Goal: Transaction & Acquisition: Purchase product/service

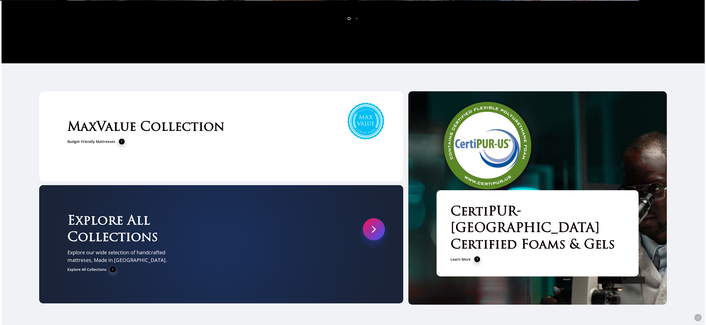
scroll to position [2159, 0]
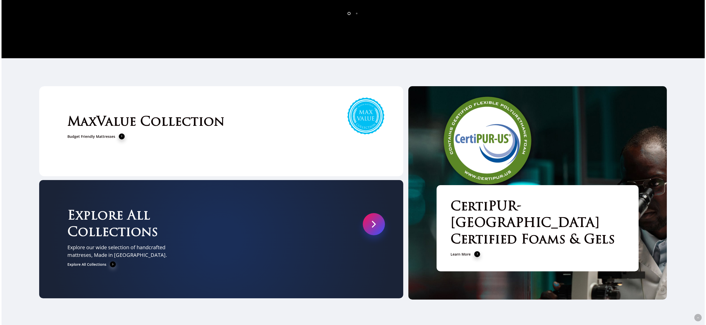
click at [370, 213] on link at bounding box center [374, 224] width 22 height 22
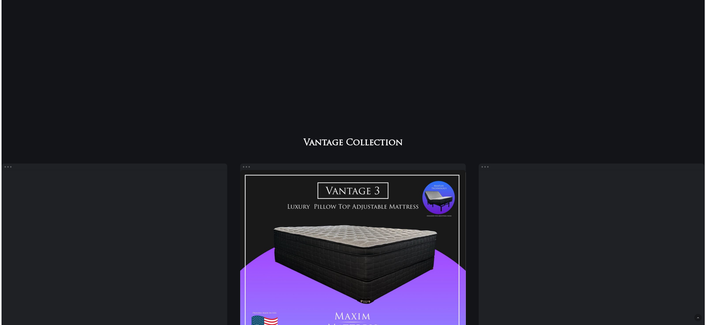
scroll to position [479, 0]
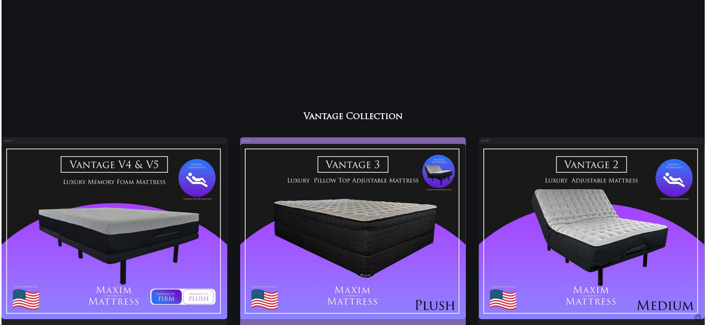
click at [319, 243] on link "Vantage 3" at bounding box center [353, 231] width 226 height 175
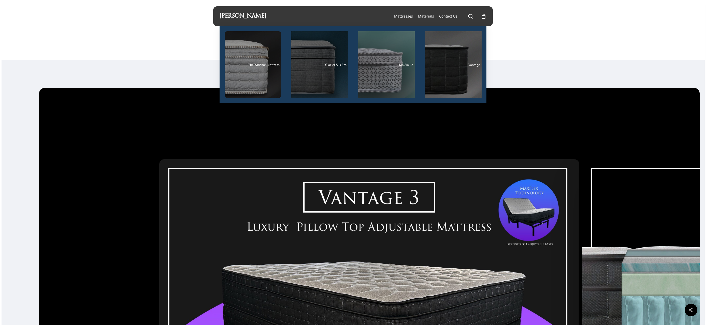
click at [324, 76] on div "Main Menu" at bounding box center [319, 64] width 57 height 67
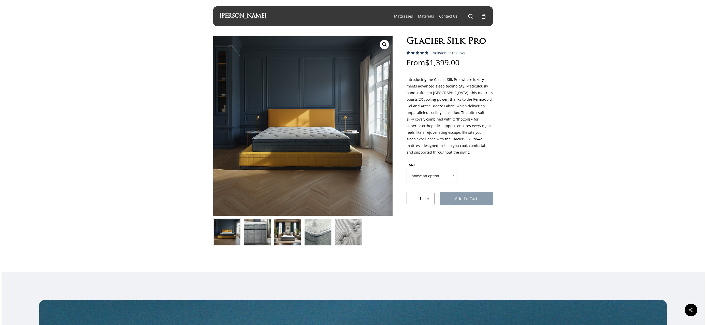
click at [251, 235] on img at bounding box center [258, 232] width 28 height 28
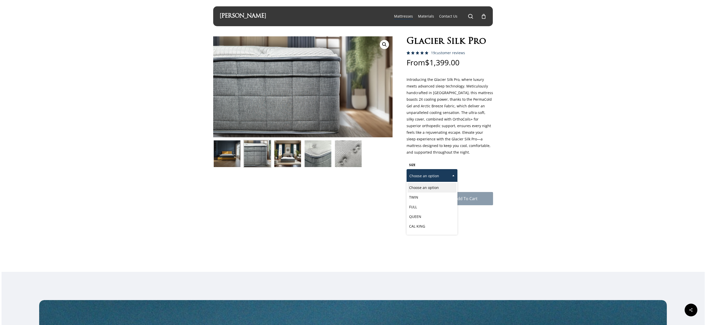
click at [424, 180] on span "Choose an option" at bounding box center [432, 176] width 50 height 11
select select "QUEEN"
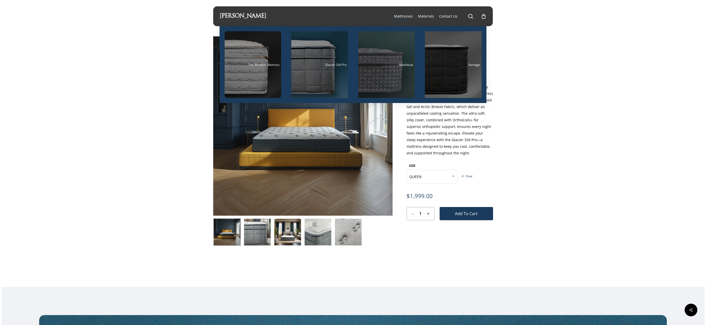
click at [400, 63] on span "MaxValue" at bounding box center [406, 65] width 14 height 4
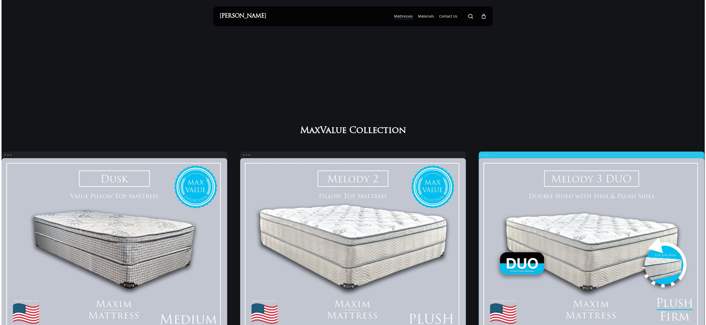
click at [556, 235] on link "Melody 3 Duo" at bounding box center [592, 245] width 226 height 175
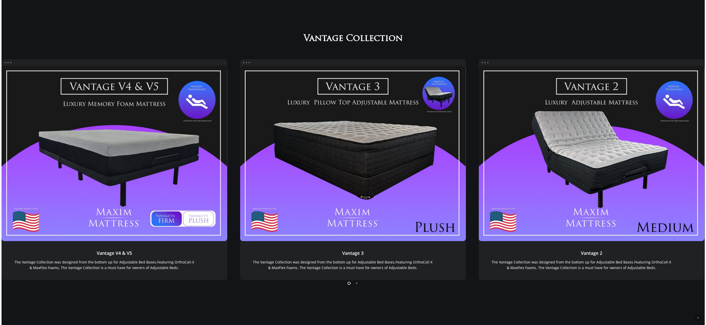
scroll to position [570, 0]
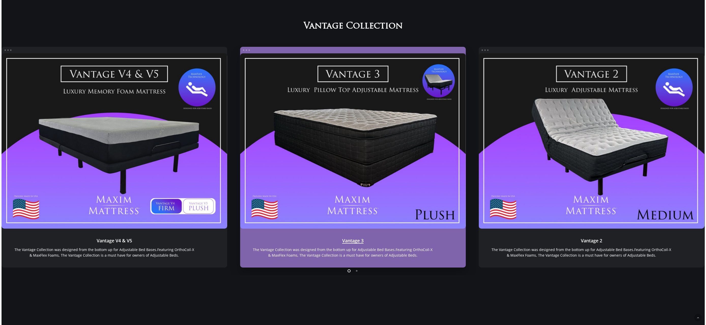
click at [364, 148] on link "Vantage 3" at bounding box center [353, 140] width 226 height 175
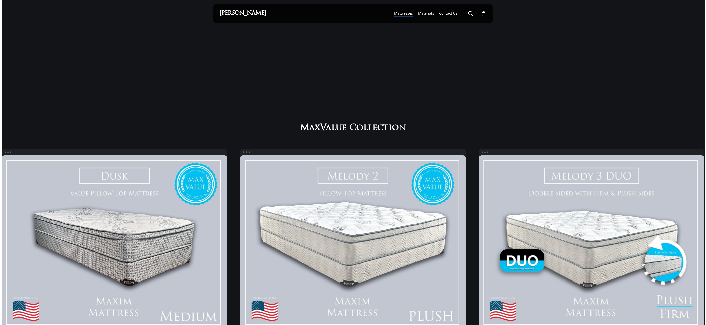
scroll to position [0, 0]
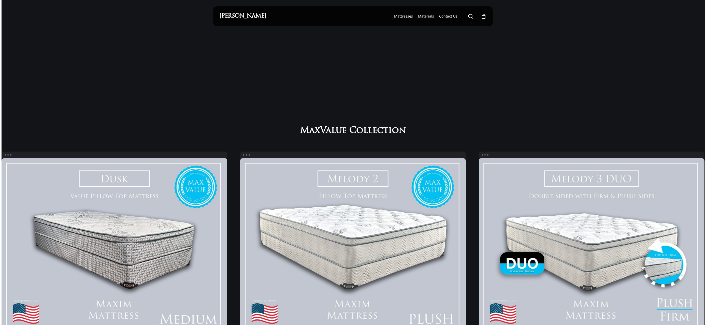
click at [484, 16] on div "0" at bounding box center [486, 15] width 6 height 6
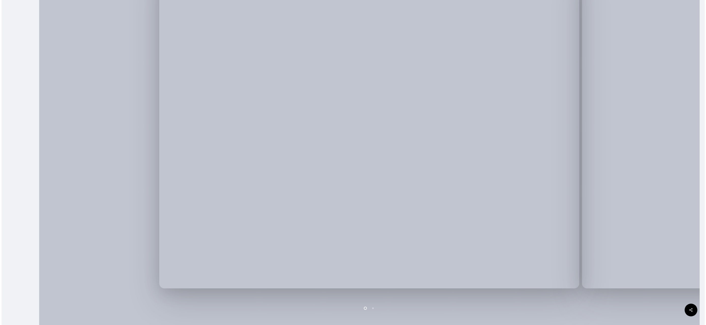
scroll to position [117, 0]
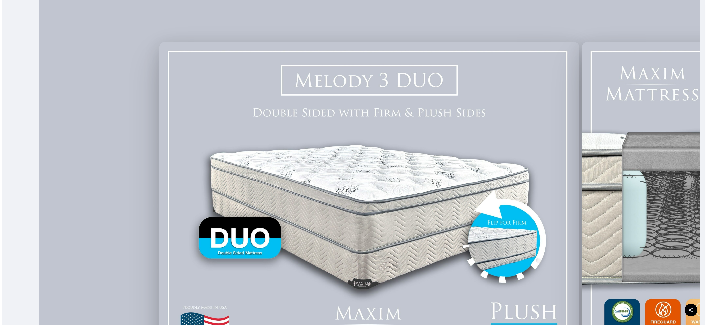
click at [455, 183] on img at bounding box center [369, 205] width 420 height 326
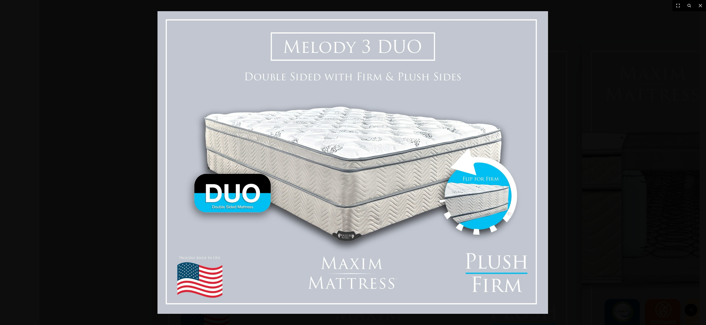
click at [476, 244] on img at bounding box center [353, 162] width 391 height 303
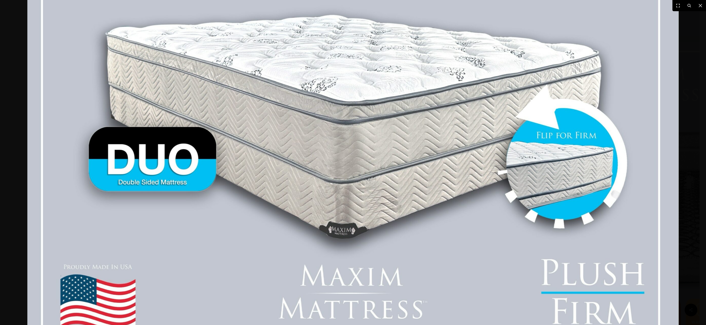
click at [476, 244] on img at bounding box center [353, 108] width 652 height 505
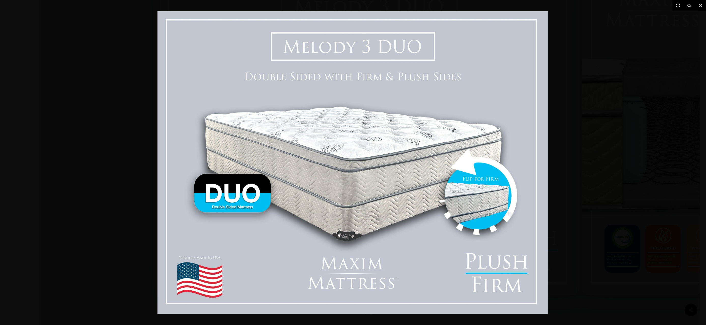
scroll to position [277, 0]
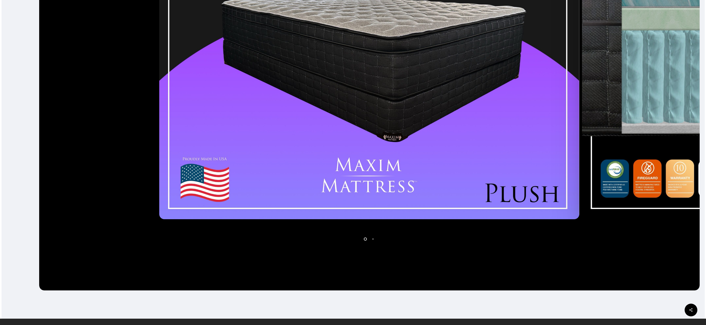
scroll to position [277, 0]
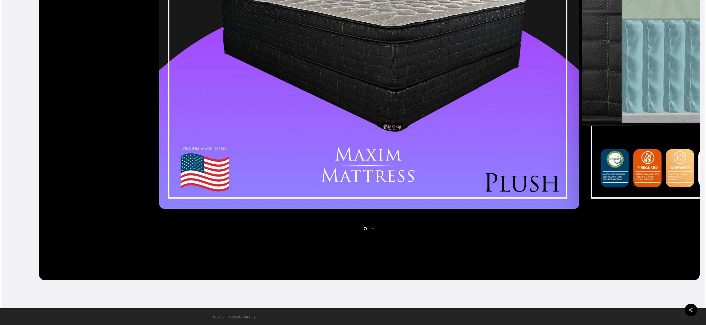
click at [448, 157] on img at bounding box center [369, 46] width 420 height 326
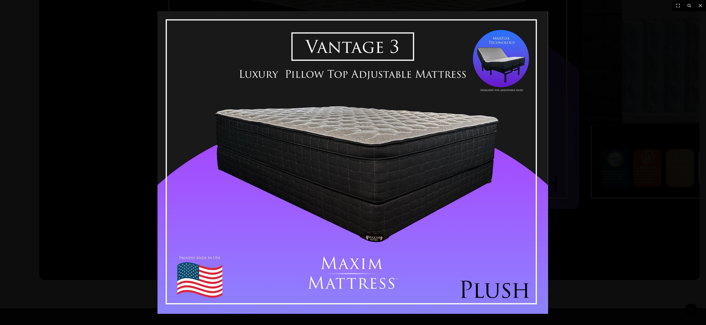
click at [353, 62] on img at bounding box center [353, 162] width 391 height 303
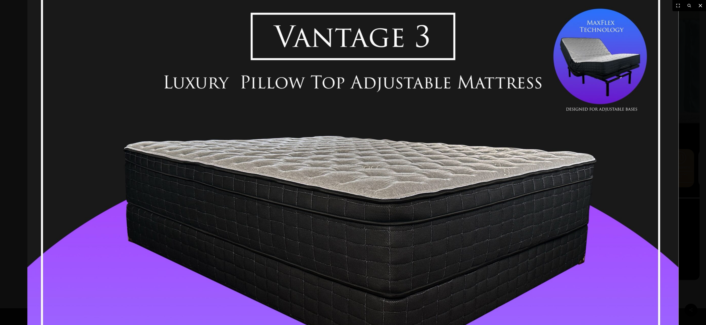
click at [698, 6] on icon at bounding box center [701, 6] width 6 height 6
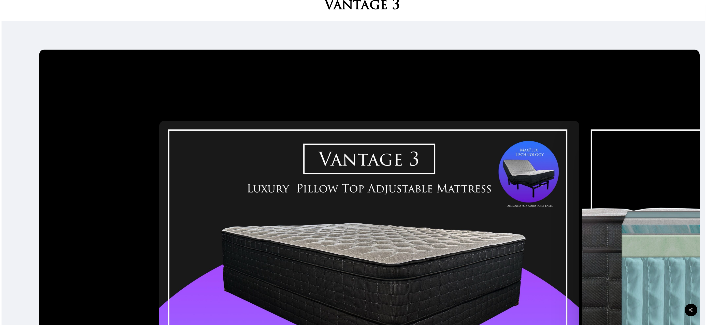
scroll to position [0, 0]
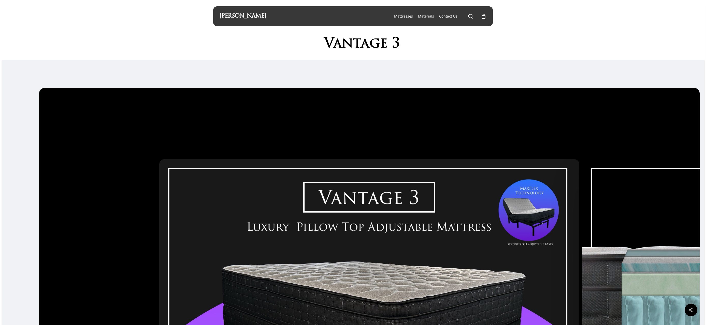
click at [368, 44] on h1 "Vantage 3" at bounding box center [362, 44] width 262 height 16
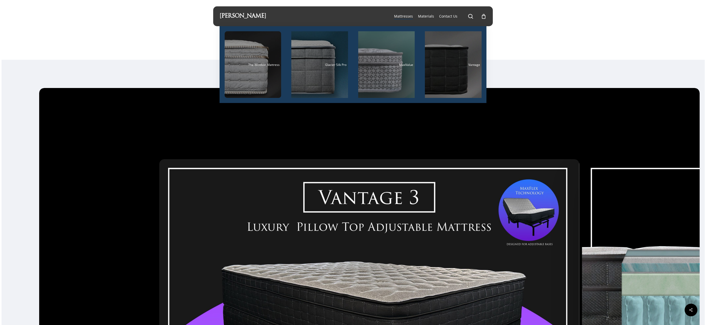
click at [413, 230] on img at bounding box center [369, 322] width 420 height 326
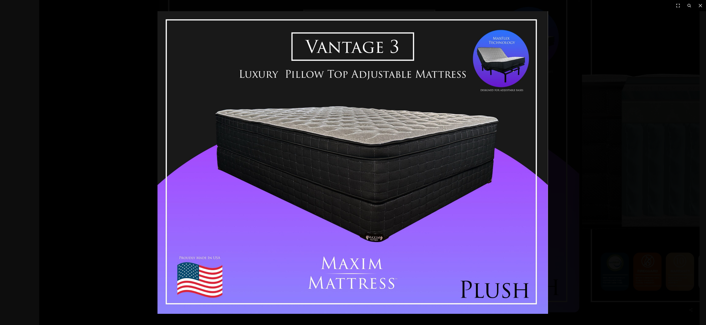
scroll to position [214, 0]
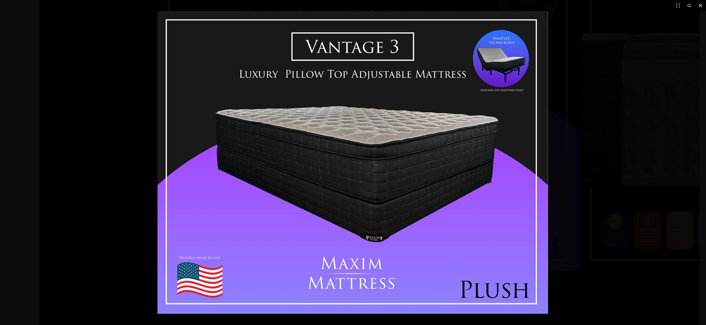
click at [701, 5] on icon at bounding box center [701, 6] width 4 height 4
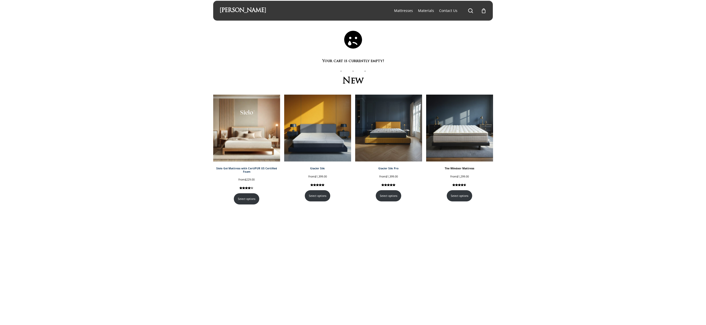
scroll to position [26, 0]
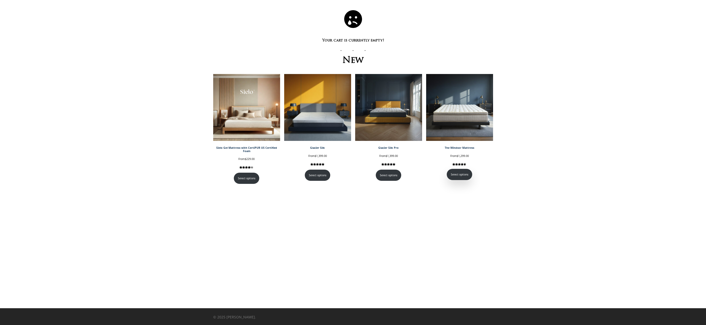
click at [459, 175] on link "Select options" at bounding box center [460, 174] width 26 height 11
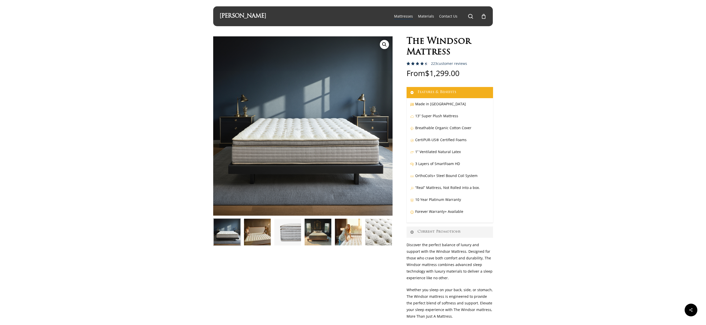
click at [421, 165] on p "3 Layers of SmartFoam HD" at bounding box center [449, 167] width 79 height 12
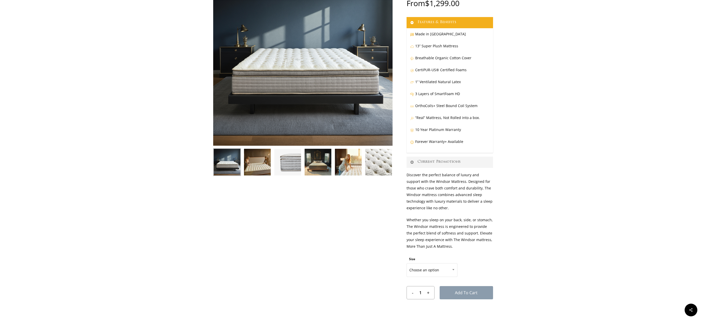
scroll to position [128, 0]
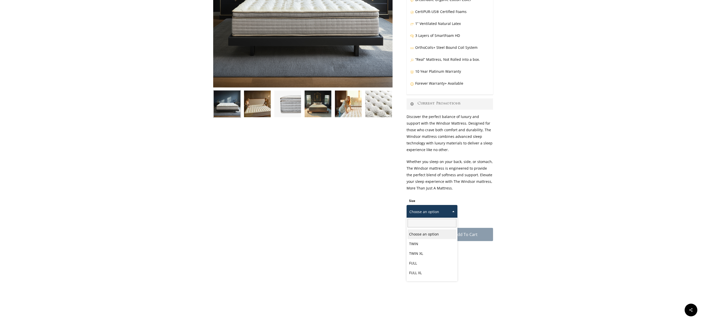
click at [451, 208] on span at bounding box center [454, 211] width 8 height 13
select select "QUEEN"
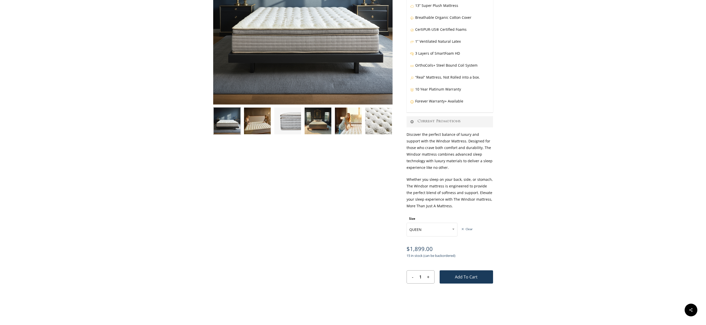
scroll to position [106, 0]
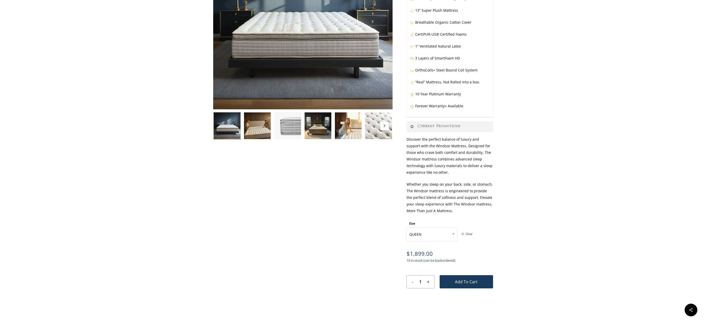
click at [256, 126] on img at bounding box center [258, 126] width 28 height 28
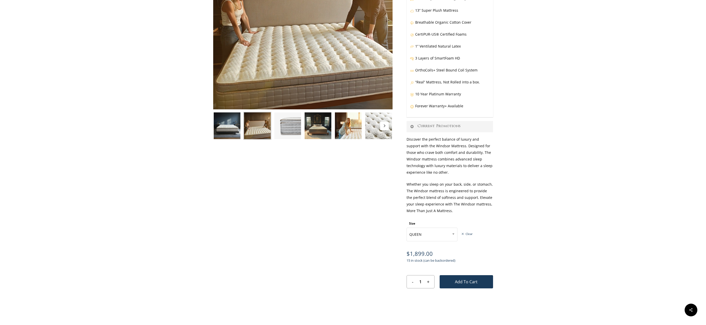
click at [221, 125] on img at bounding box center [227, 126] width 28 height 28
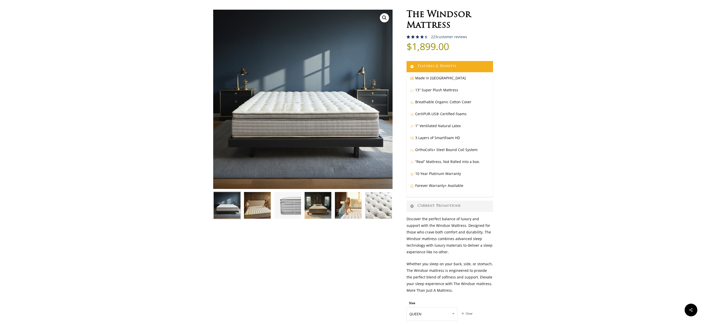
scroll to position [0, 0]
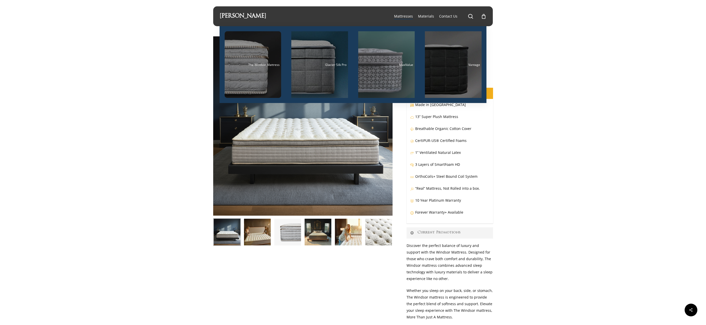
click at [411, 15] on span "Mattresses" at bounding box center [403, 16] width 19 height 5
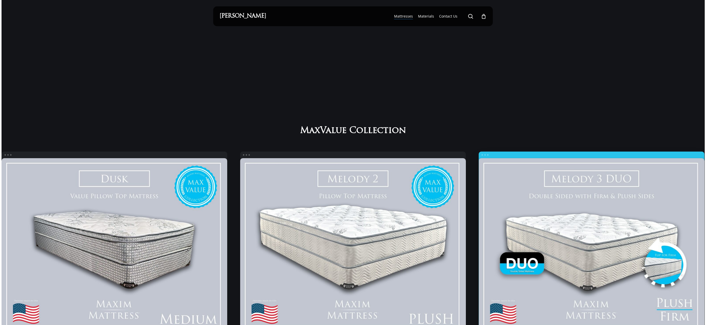
click at [566, 210] on link "Melody 3 Duo" at bounding box center [592, 245] width 226 height 175
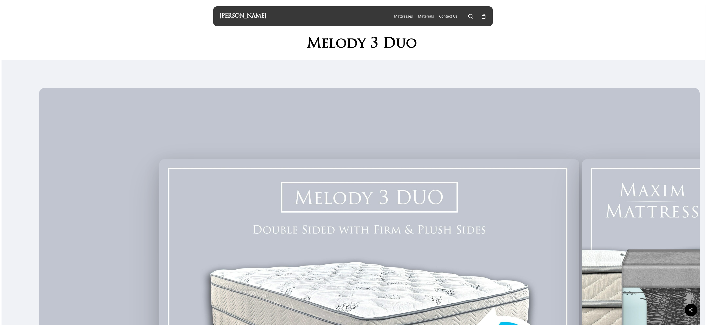
click at [247, 15] on link "[PERSON_NAME]" at bounding box center [243, 16] width 47 height 6
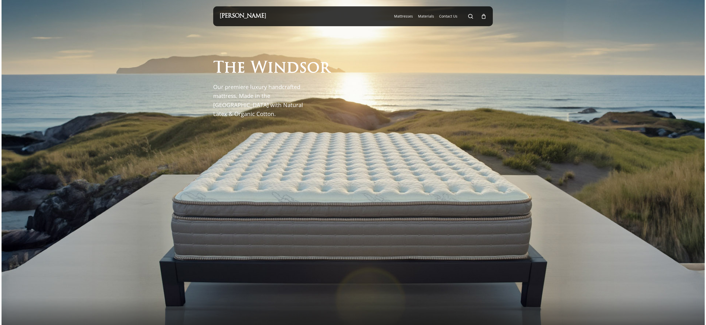
click at [303, 154] on div at bounding box center [353, 177] width 280 height 302
click at [485, 16] on div "0" at bounding box center [486, 15] width 6 height 6
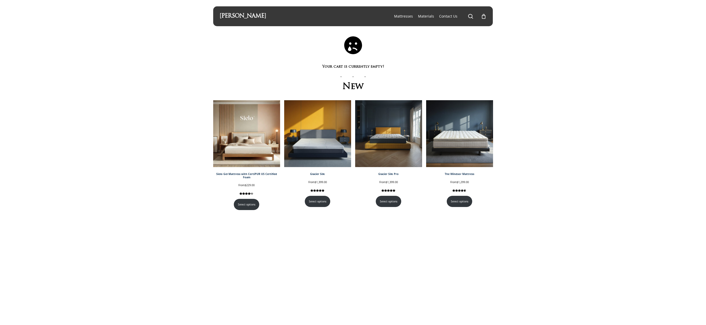
click at [255, 15] on link "[PERSON_NAME]" at bounding box center [243, 16] width 47 height 6
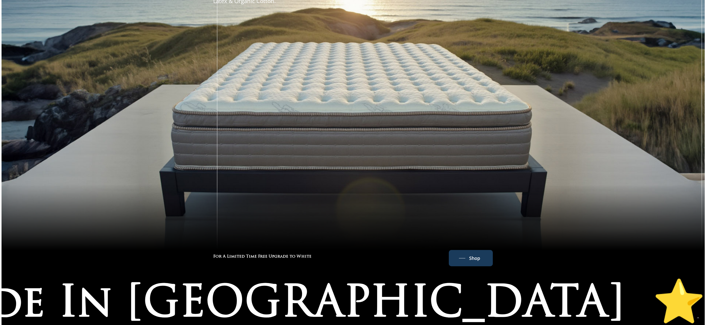
scroll to position [115, 0]
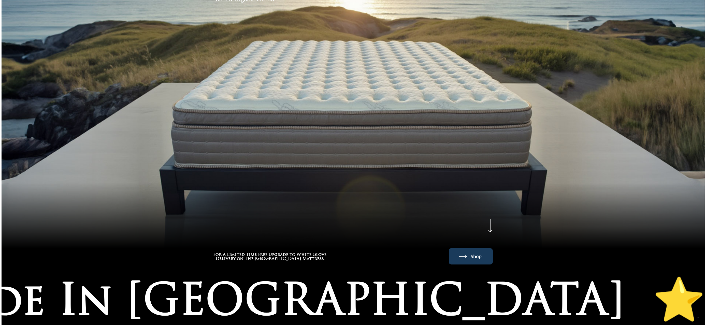
click at [469, 252] on link "Shop" at bounding box center [471, 256] width 24 height 8
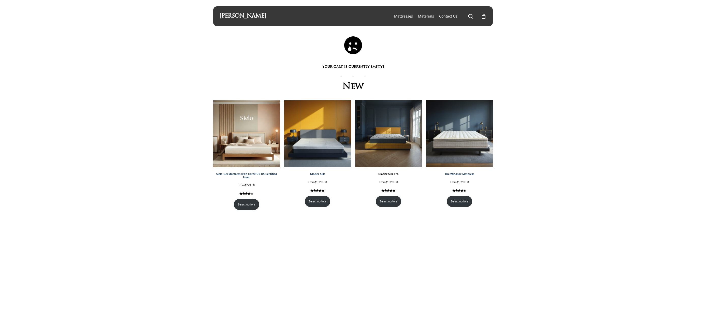
click at [393, 151] on img at bounding box center [388, 133] width 67 height 67
click at [460, 202] on link "Select options" at bounding box center [460, 200] width 26 height 11
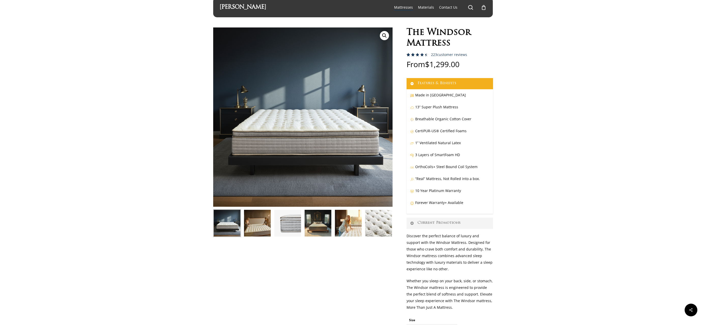
scroll to position [9, 0]
click at [445, 219] on link "Current Promotions" at bounding box center [450, 223] width 87 height 11
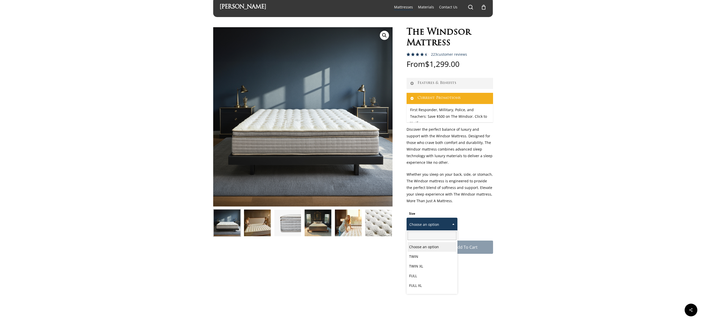
click at [452, 221] on span at bounding box center [454, 224] width 8 height 13
select select "QUEEN"
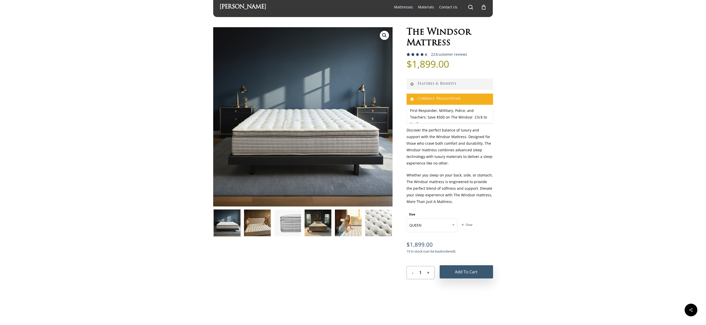
click at [470, 271] on button "Add to cart" at bounding box center [466, 271] width 53 height 13
click at [467, 271] on button "Add to cart" at bounding box center [466, 271] width 53 height 13
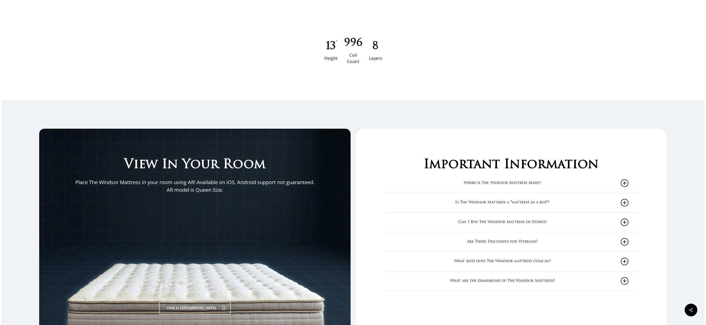
scroll to position [683, 0]
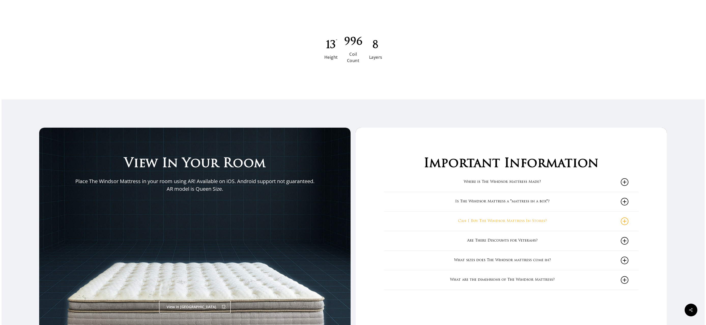
click at [535, 224] on link "Can I Buy The Windsor Mattress In Stores?" at bounding box center [511, 221] width 235 height 19
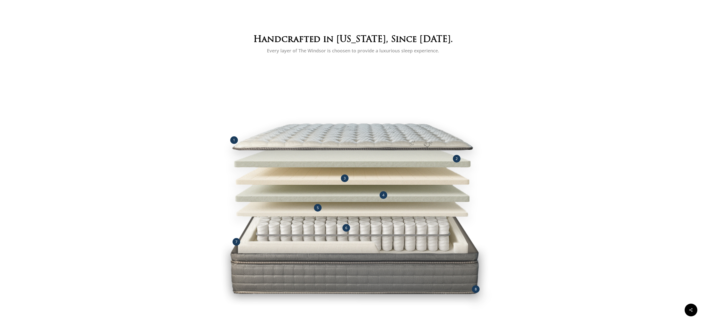
scroll to position [0, 0]
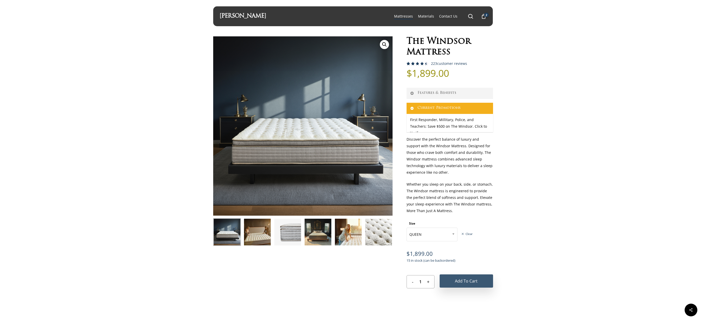
click at [460, 279] on button "Add to cart" at bounding box center [466, 281] width 53 height 13
